Goal: Ask a question

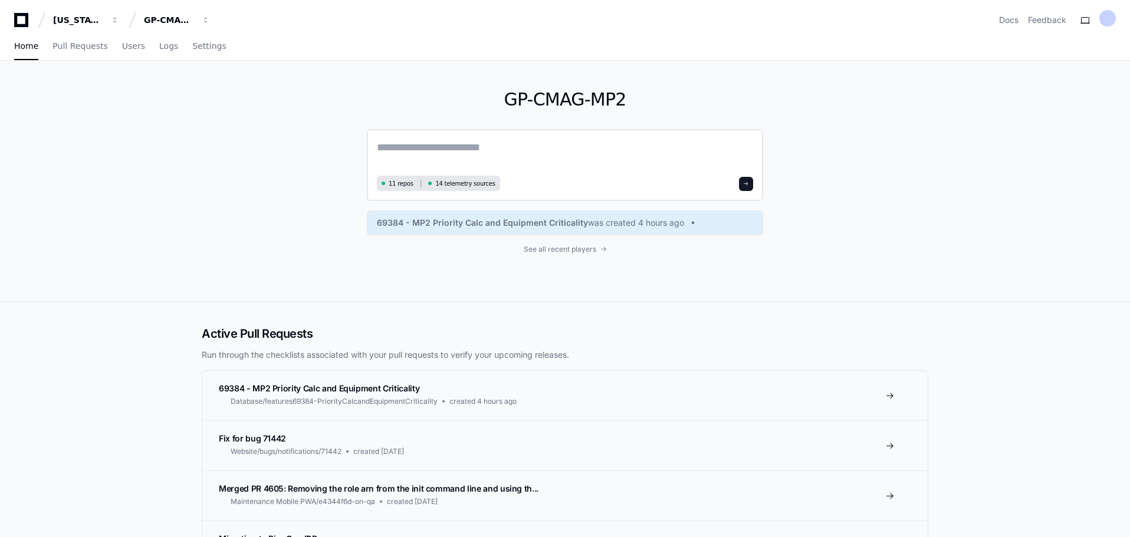
click at [400, 147] on textarea at bounding box center [565, 155] width 376 height 33
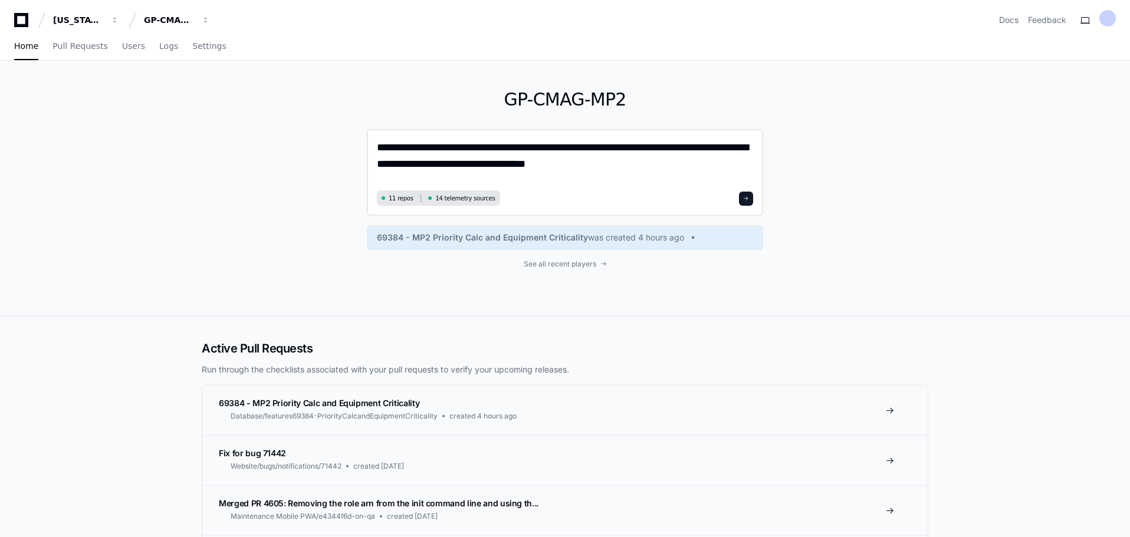
type textarea "**********"
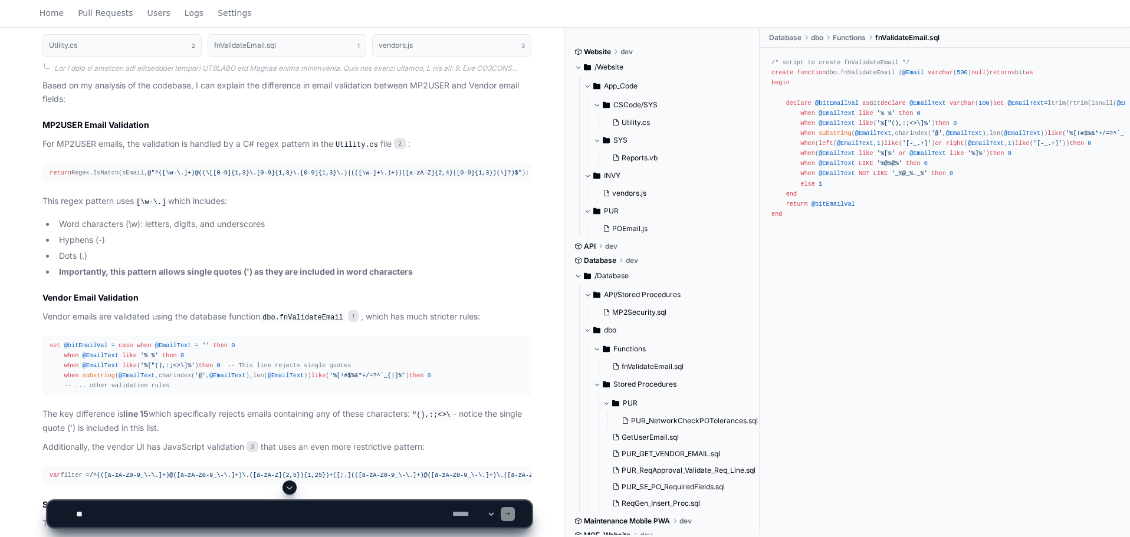
scroll to position [477, 0]
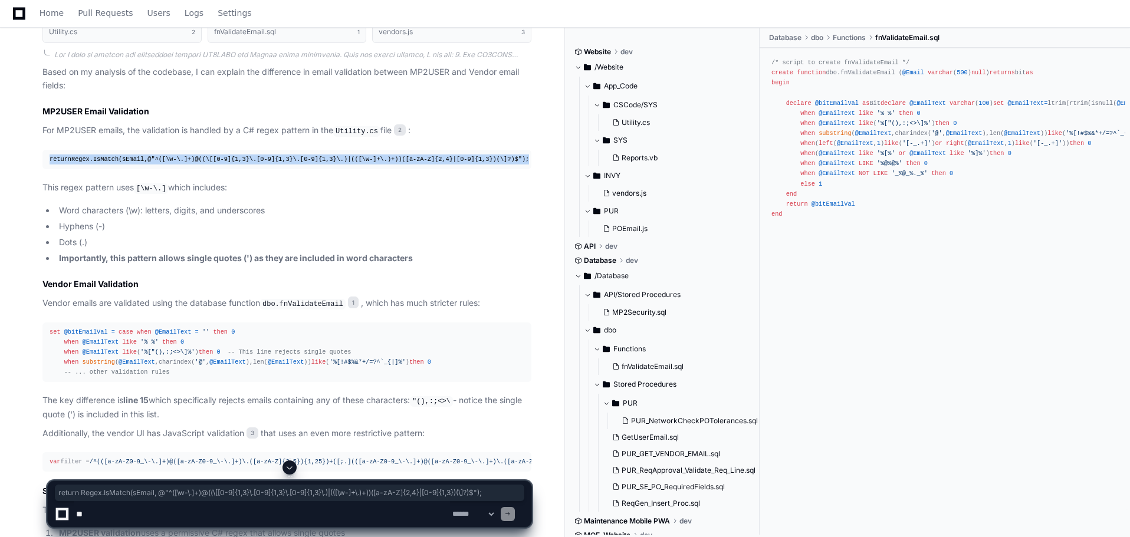
drag, startPoint x: 50, startPoint y: 159, endPoint x: 502, endPoint y: 159, distance: 451.6
click at [502, 159] on div "return Regex.IsMatch(sEmail, @"^([\w-\.]+)@((\[[0-9]{1,3}\.[0-9]{1,3}\.[0-9]{1,…" at bounding box center [287, 159] width 475 height 10
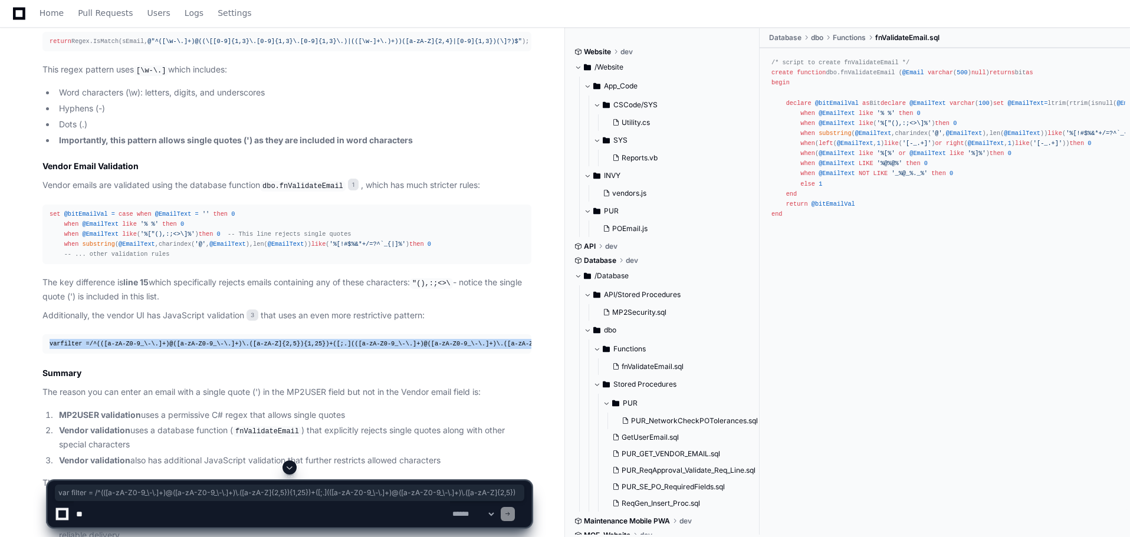
scroll to position [0, 34]
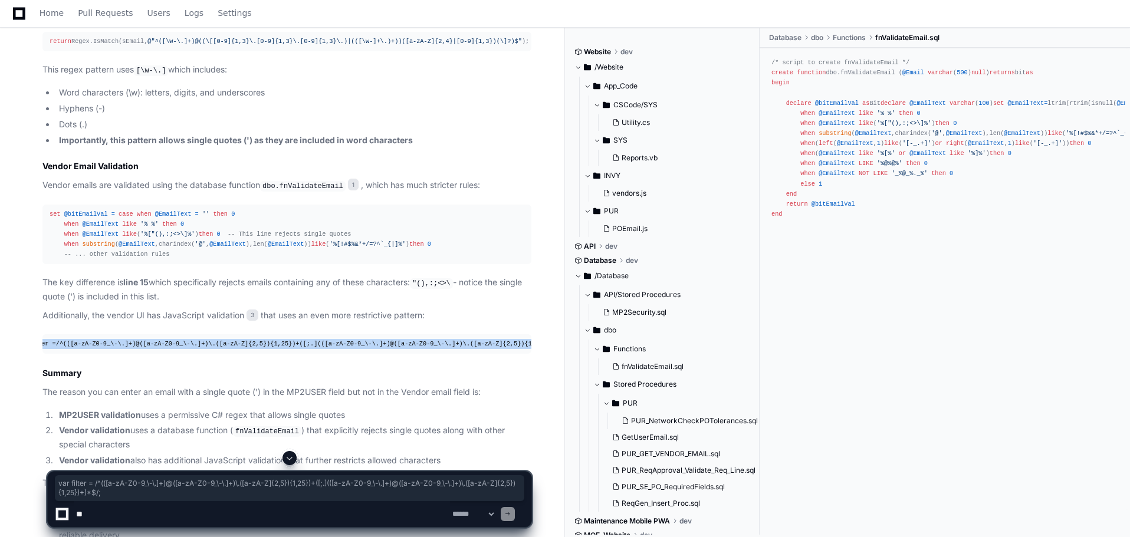
drag, startPoint x: 50, startPoint y: 344, endPoint x: 546, endPoint y: 344, distance: 495.8
click at [546, 344] on div "[PERSON_NAME].[PERSON_NAME] a minute ago Why can I enter an email address conta…" at bounding box center [282, 53] width 536 height 1047
click at [114, 378] on article "Based on my analysis of the codebase, I can explain the difference in email val…" at bounding box center [286, 245] width 489 height 594
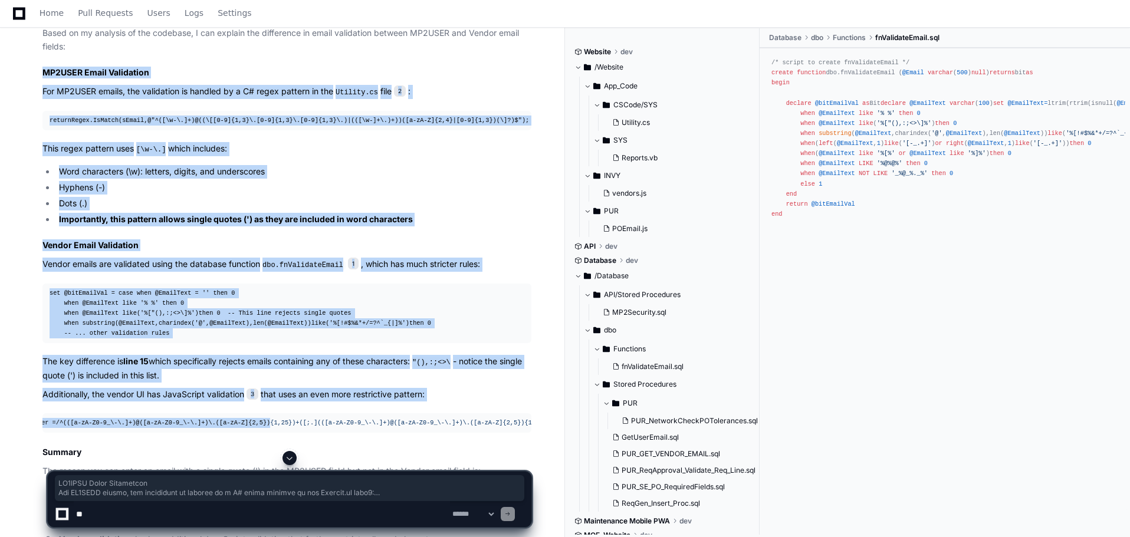
scroll to position [595, 0]
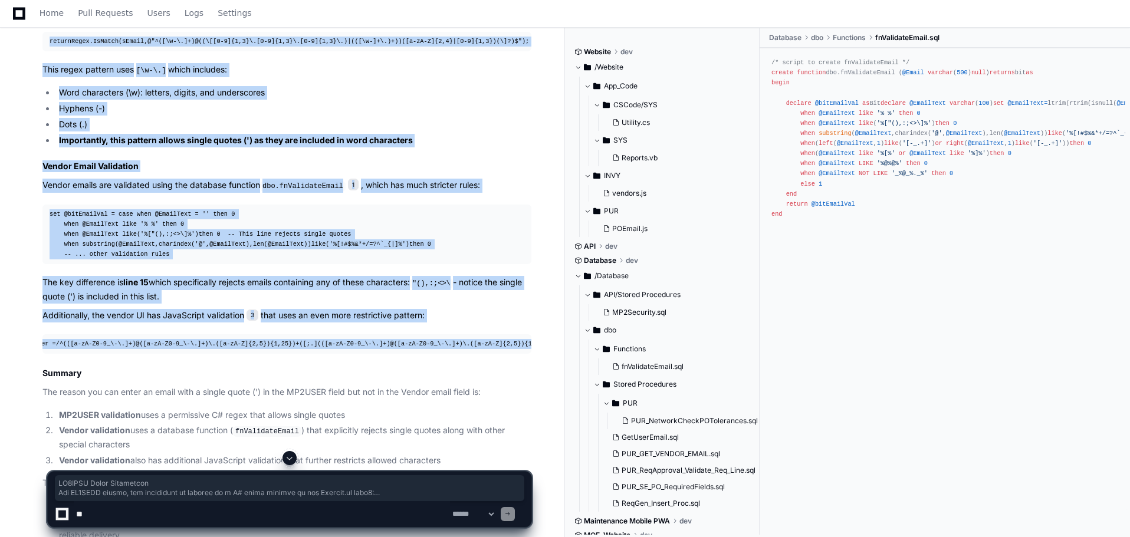
drag, startPoint x: 43, startPoint y: 112, endPoint x: 548, endPoint y: 348, distance: 557.6
click at [548, 348] on div "[PERSON_NAME].[PERSON_NAME] a minute ago Why can I enter an email address conta…" at bounding box center [282, 53] width 536 height 1047
copy article "MP2USER Email Validation For MP2USER emails, the validation is handled by a C# …"
